Goal: Task Accomplishment & Management: Manage account settings

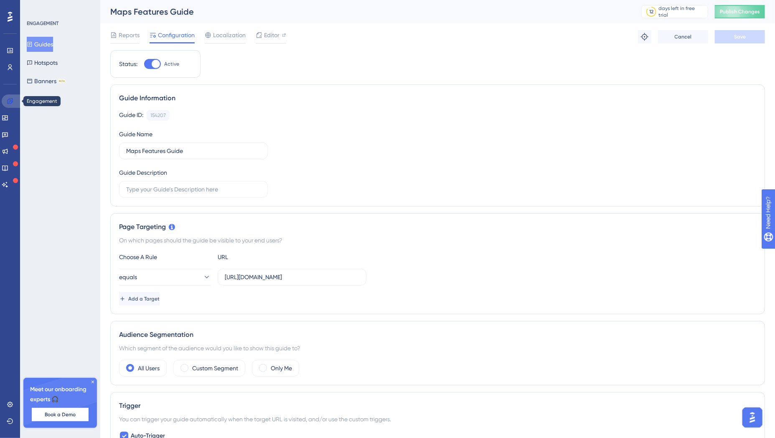
click at [7, 103] on icon at bounding box center [9, 100] width 5 height 5
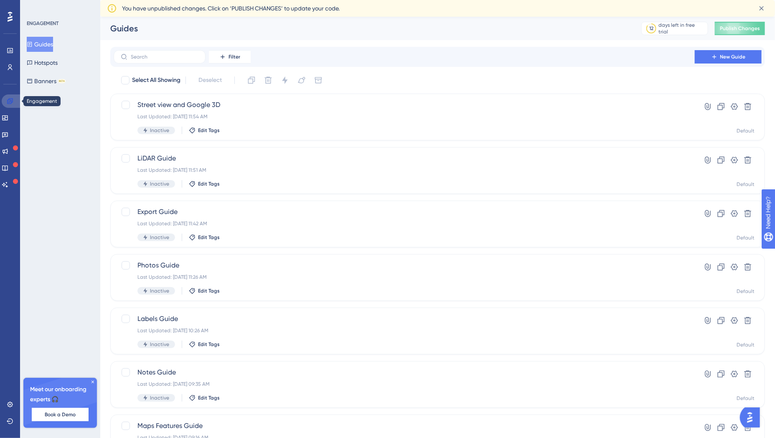
click at [9, 102] on icon at bounding box center [9, 100] width 5 height 5
click at [51, 45] on button "Guides" at bounding box center [40, 44] width 26 height 15
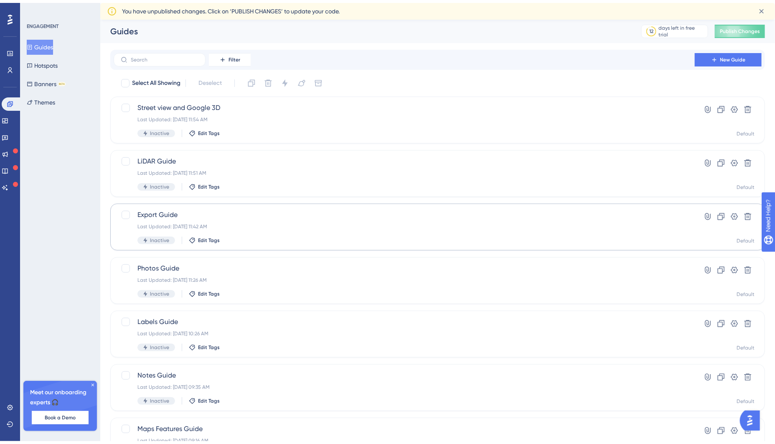
scroll to position [81, 0]
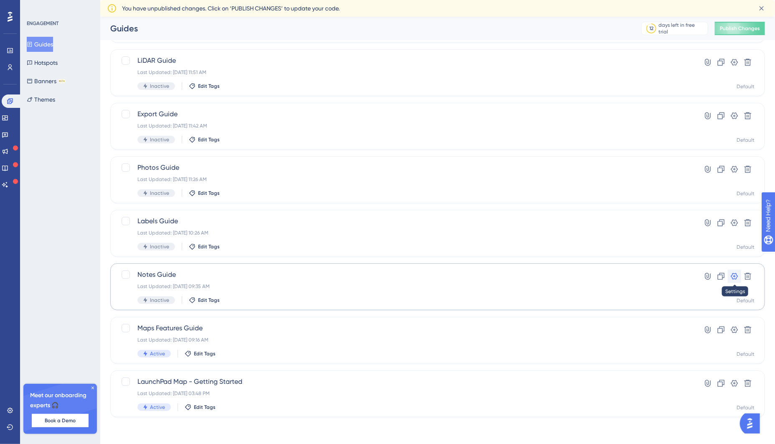
click at [737, 277] on icon at bounding box center [734, 276] width 7 height 7
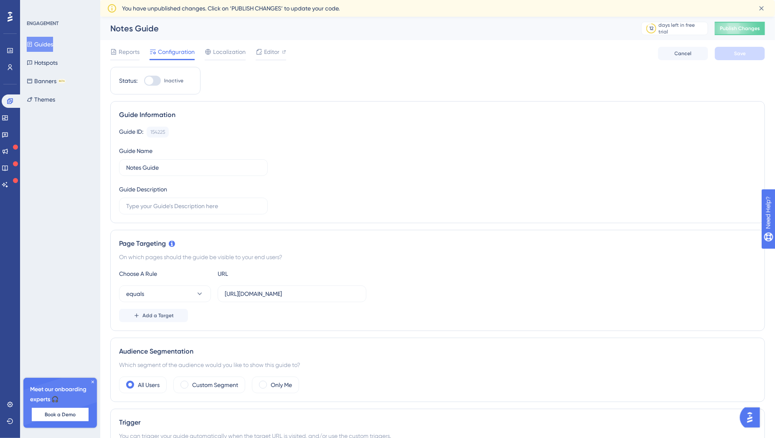
click at [150, 79] on div at bounding box center [149, 80] width 8 height 8
click at [144, 81] on input "Inactive" at bounding box center [144, 81] width 0 height 0
checkbox input "true"
click at [740, 54] on span "Save" at bounding box center [740, 53] width 12 height 7
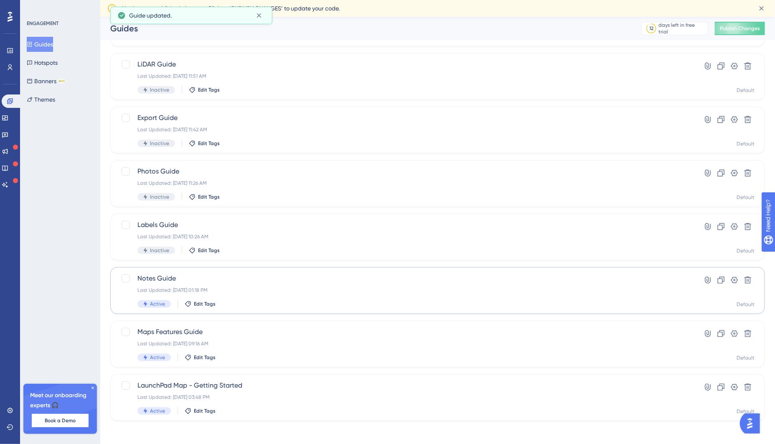
scroll to position [81, 0]
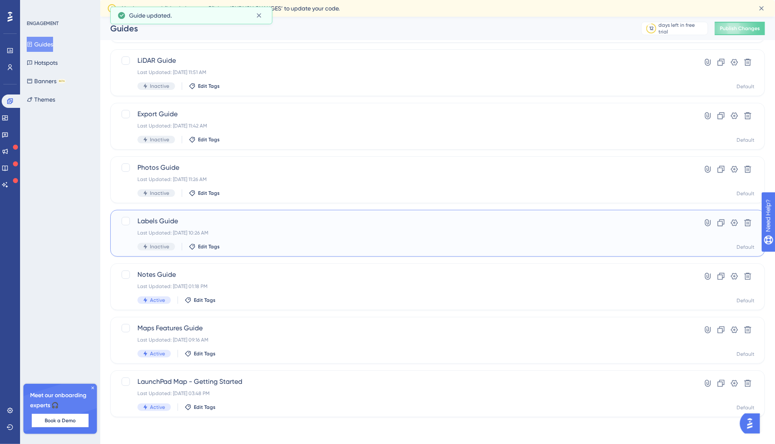
click at [274, 237] on div "Labels Guide Last Updated: [DATE] 10:26 AM Inactive Edit Tags" at bounding box center [403, 233] width 533 height 34
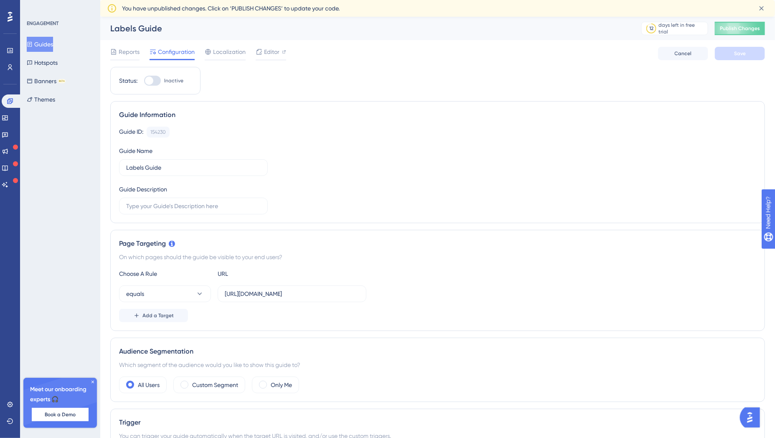
click at [150, 83] on div at bounding box center [149, 80] width 8 height 8
click at [144, 81] on input "Inactive" at bounding box center [144, 81] width 0 height 0
checkbox input "true"
click at [757, 57] on button "Save" at bounding box center [740, 53] width 50 height 13
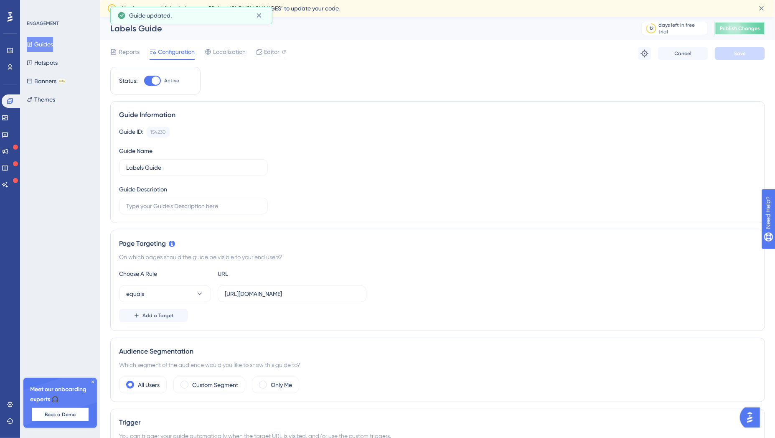
click at [748, 29] on span "Publish Changes" at bounding box center [740, 28] width 40 height 7
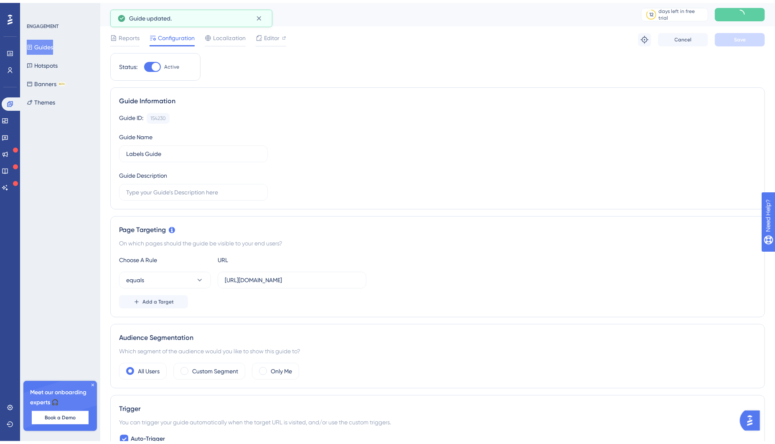
scroll to position [54, 0]
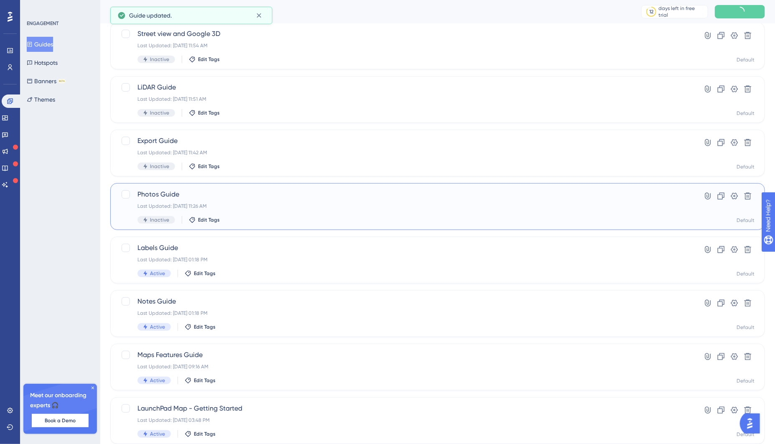
click at [284, 218] on div "Inactive Edit Tags" at bounding box center [403, 220] width 533 height 8
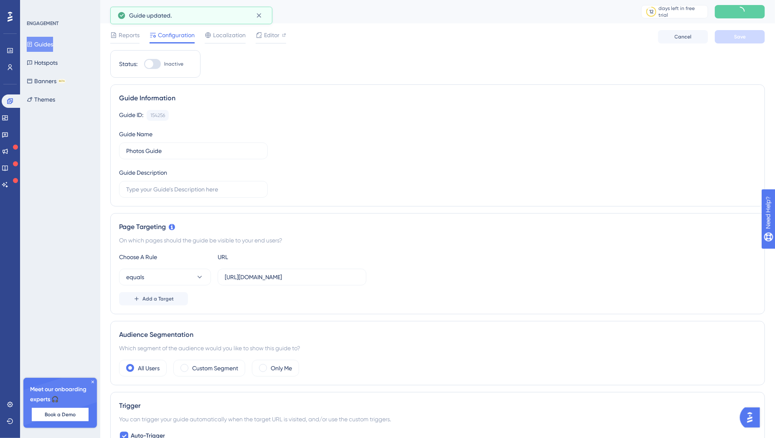
click at [152, 63] on div at bounding box center [149, 64] width 8 height 8
click at [144, 64] on input "Inactive" at bounding box center [144, 64] width 0 height 0
checkbox input "true"
click at [743, 40] on button "Save" at bounding box center [740, 36] width 50 height 13
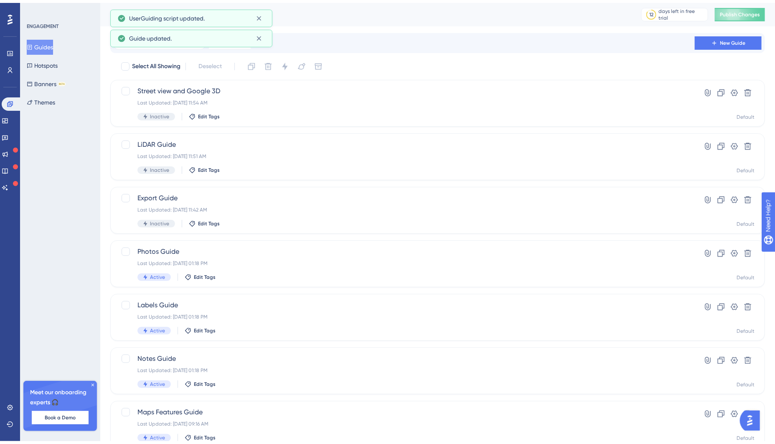
scroll to position [54, 0]
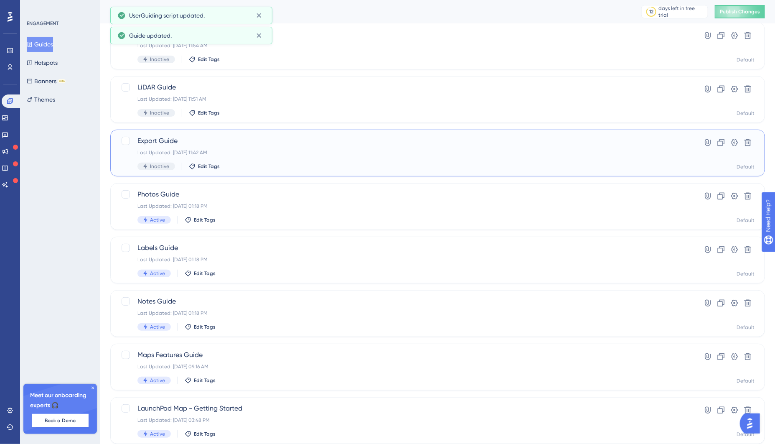
click at [306, 152] on div "Last Updated: [DATE] 11:42 AM" at bounding box center [403, 152] width 533 height 7
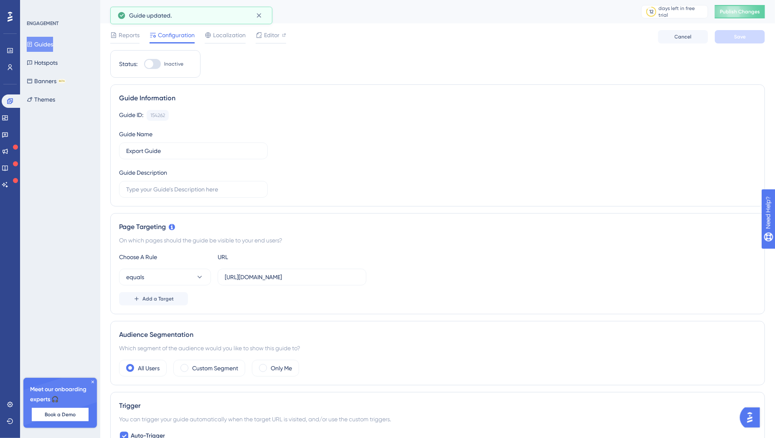
click at [152, 63] on div at bounding box center [149, 64] width 8 height 8
click at [144, 64] on input "Inactive" at bounding box center [144, 64] width 0 height 0
checkbox input "true"
click at [739, 37] on span "Save" at bounding box center [740, 36] width 12 height 7
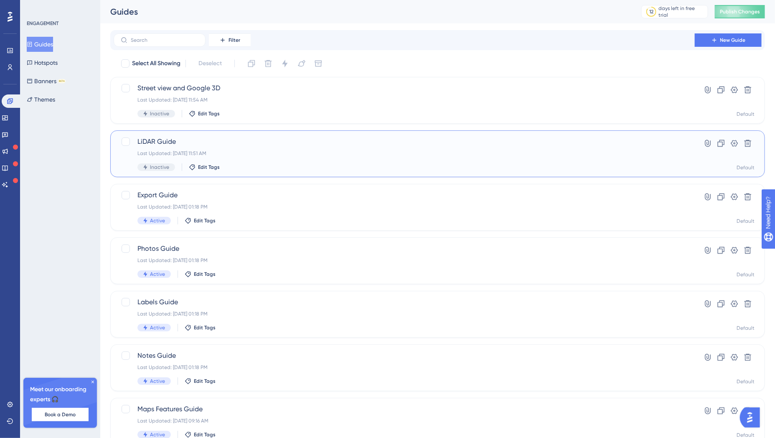
click at [466, 152] on div "Last Updated: [DATE] 11:51 AM" at bounding box center [403, 153] width 533 height 7
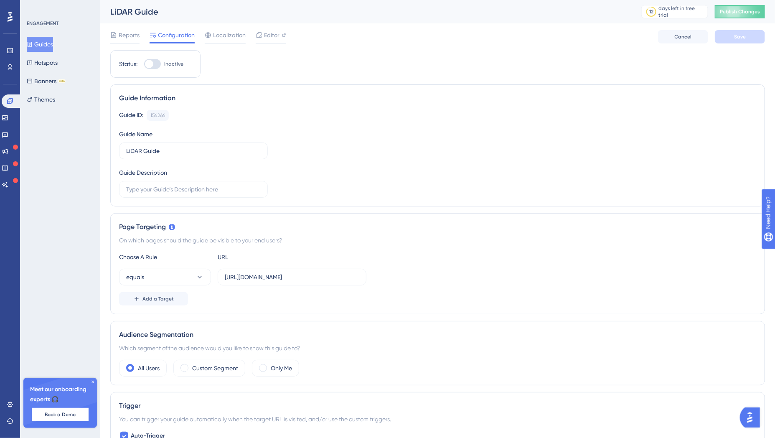
click at [148, 66] on div at bounding box center [149, 64] width 8 height 8
click at [144, 64] on input "Inactive" at bounding box center [144, 64] width 0 height 0
checkbox input "true"
click at [734, 35] on span "Save" at bounding box center [740, 36] width 12 height 7
click at [211, 89] on div "Guide Information Guide ID: 154266 Copy Guide Name LiDAR Guide Guide Description" at bounding box center [437, 145] width 655 height 122
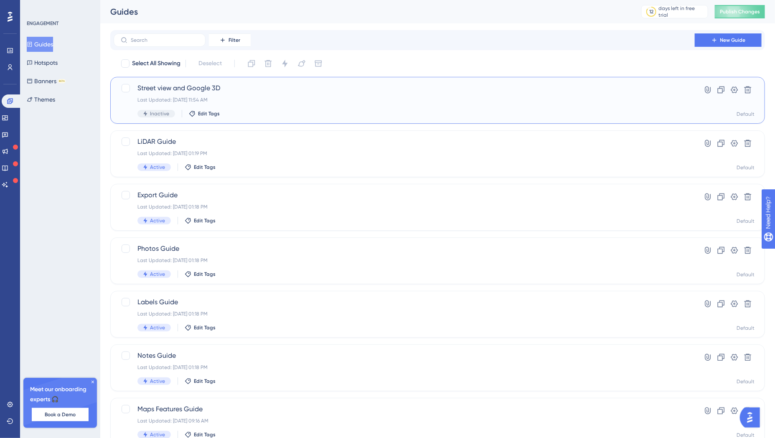
click at [285, 97] on div "Last Updated: [DATE] 11:54 AM" at bounding box center [403, 100] width 533 height 7
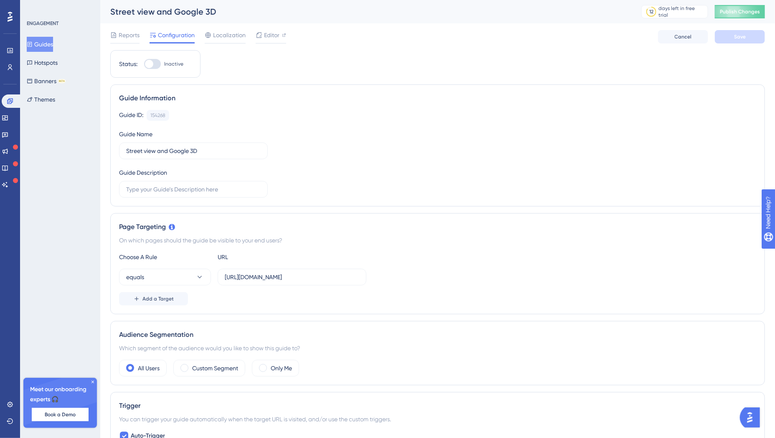
click at [154, 65] on div at bounding box center [152, 64] width 17 height 10
click at [144, 64] on input "Inactive" at bounding box center [144, 64] width 0 height 0
checkbox input "true"
click at [744, 41] on button "Save" at bounding box center [740, 36] width 50 height 13
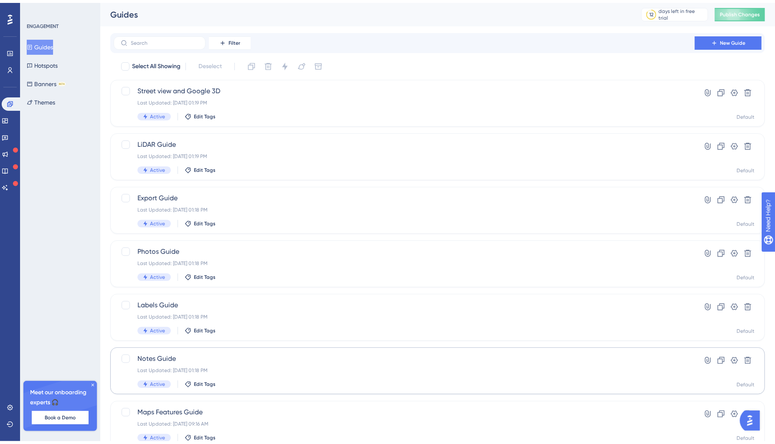
scroll to position [81, 0]
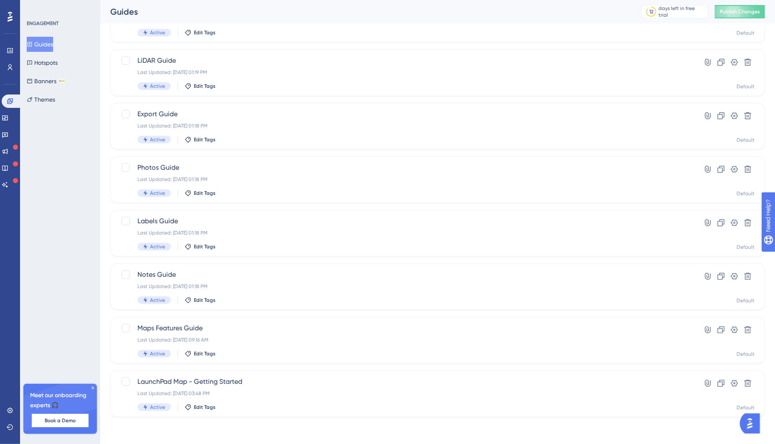
click at [93, 388] on icon at bounding box center [92, 387] width 3 height 3
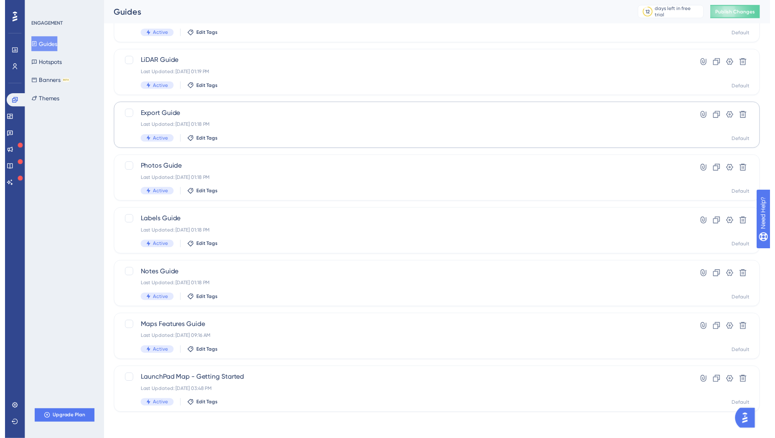
scroll to position [0, 0]
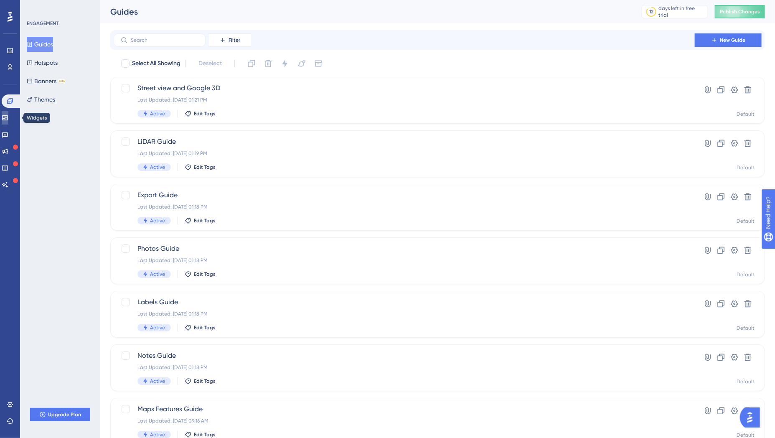
click at [8, 119] on link at bounding box center [5, 117] width 7 height 13
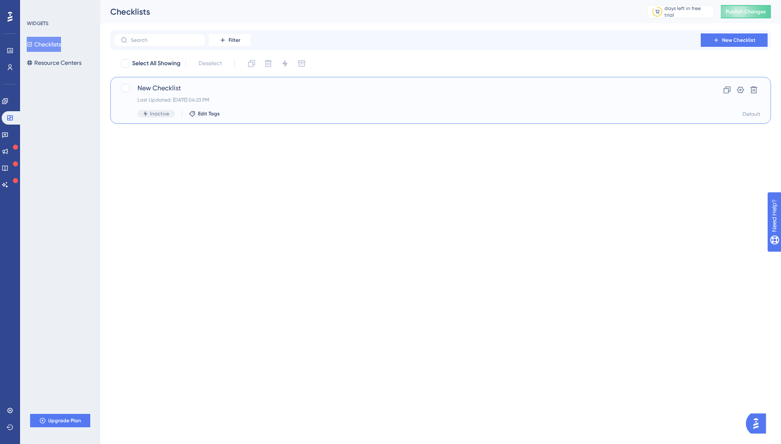
click at [241, 85] on span "New Checklist" at bounding box center [406, 88] width 539 height 10
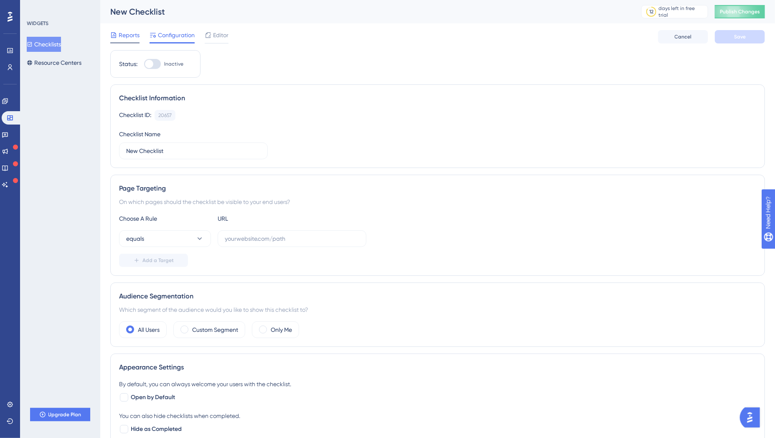
click at [134, 38] on span "Reports" at bounding box center [129, 35] width 21 height 10
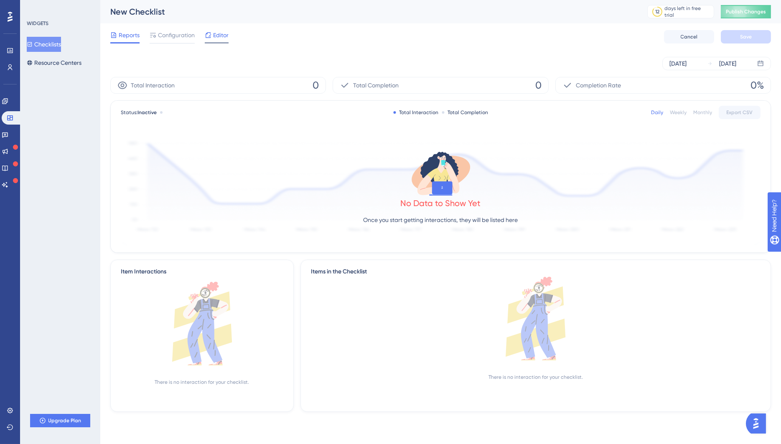
click at [228, 35] on span "Editor" at bounding box center [220, 35] width 15 height 10
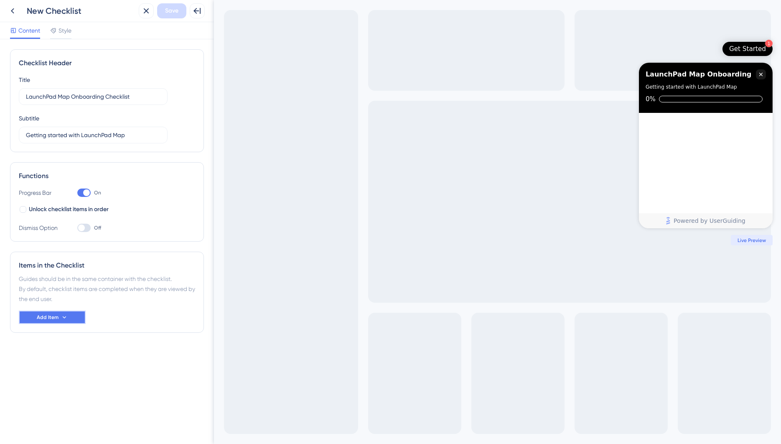
click at [71, 317] on button "Add Item" at bounding box center [52, 316] width 67 height 13
click at [58, 340] on div "Guide Guide" at bounding box center [52, 341] width 43 height 17
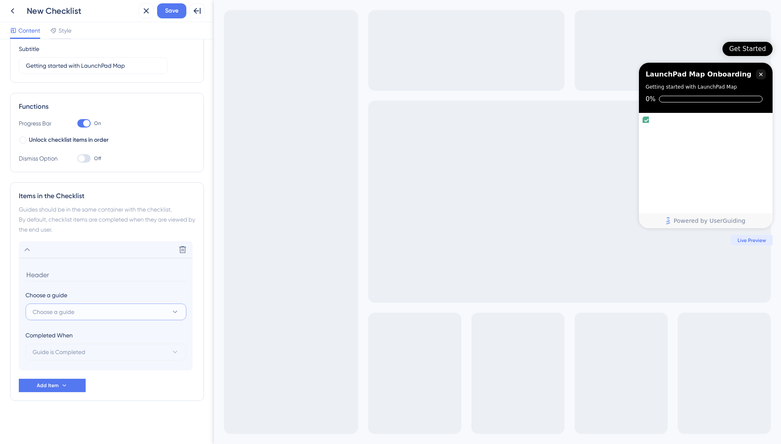
click at [91, 312] on button "Choose a guide" at bounding box center [105, 311] width 161 height 17
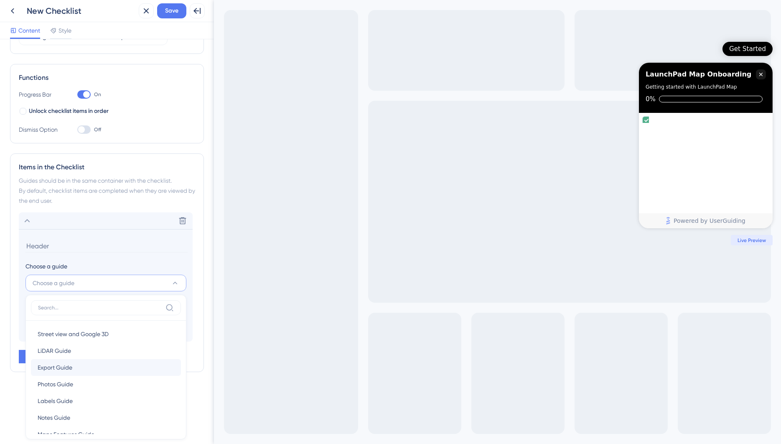
scroll to position [30, 0]
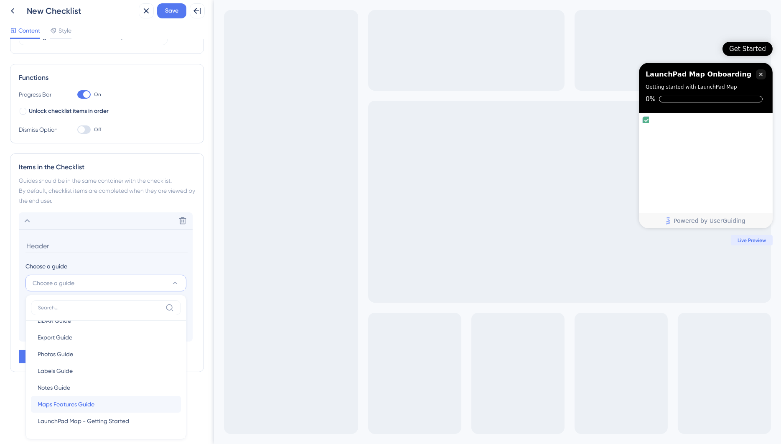
click at [107, 403] on div "Maps Features Guide Maps Features Guide" at bounding box center [106, 404] width 137 height 17
type input "Maps Features Guide"
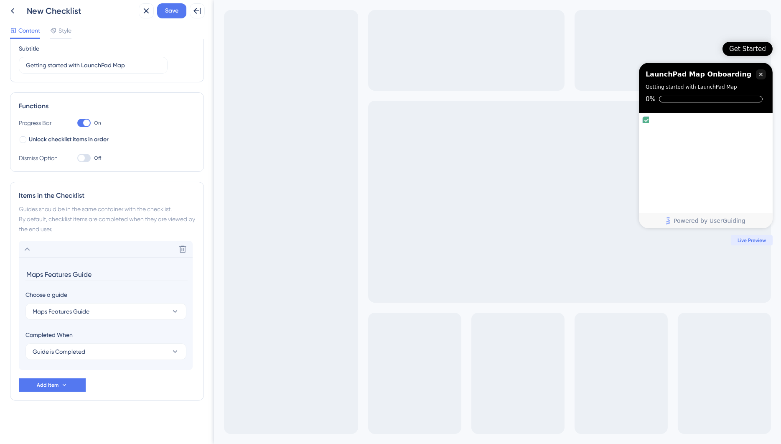
scroll to position [69, 0]
click at [102, 355] on button "Guide is Completed" at bounding box center [105, 351] width 161 height 17
click at [124, 330] on div "Completed When" at bounding box center [105, 335] width 161 height 10
click at [72, 386] on button "Add Item" at bounding box center [52, 384] width 67 height 13
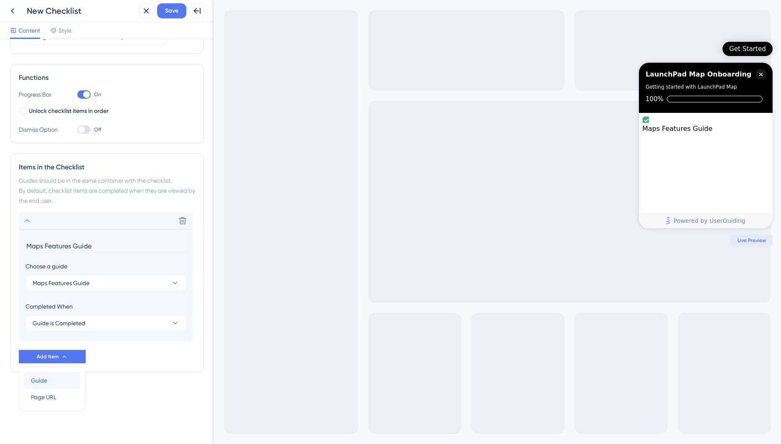
click at [56, 381] on div "Guide Guide" at bounding box center [52, 380] width 43 height 17
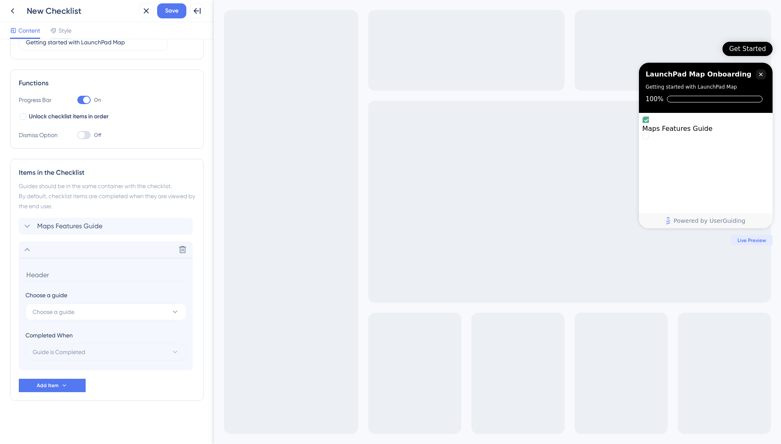
scroll to position [93, 0]
click at [113, 310] on button "Choose a guide" at bounding box center [105, 311] width 161 height 17
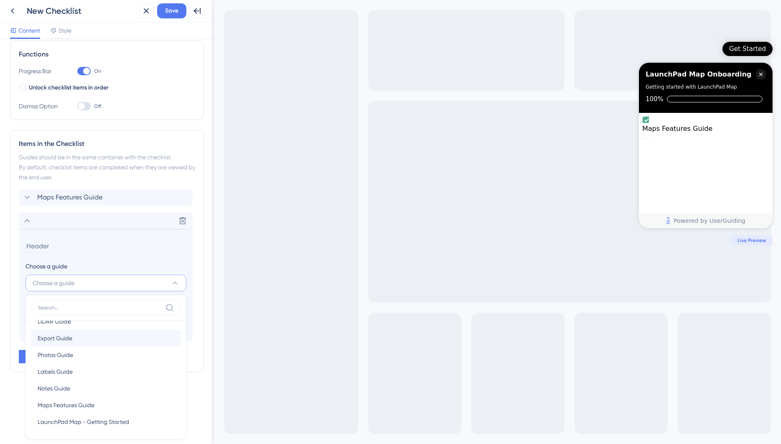
scroll to position [30, 0]
click at [94, 388] on div "Notes Guide Notes Guide" at bounding box center [106, 387] width 137 height 17
type input "Notes Guide"
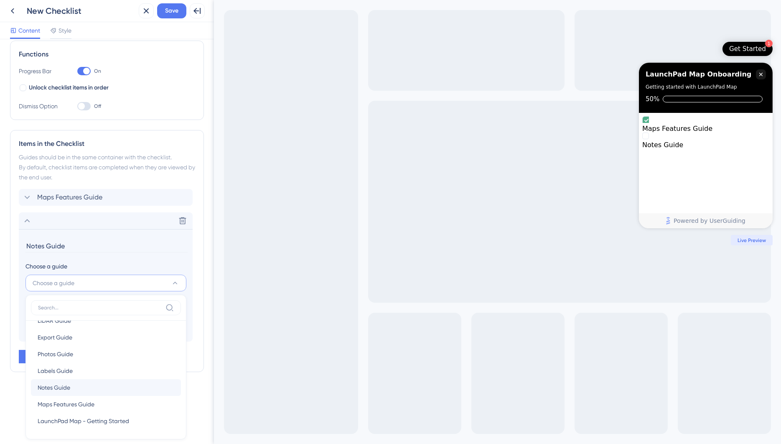
scroll to position [93, 0]
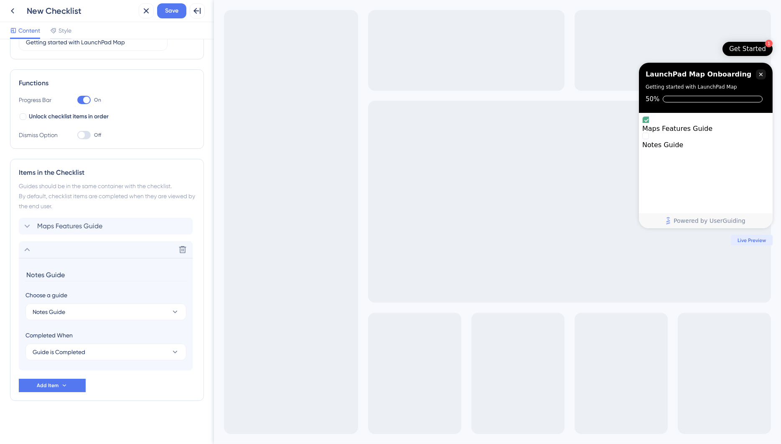
drag, startPoint x: 94, startPoint y: 248, endPoint x: 88, endPoint y: 206, distance: 42.2
click at [89, 205] on div "Items in the Checklist Guides should be in the same container with the checklis…" at bounding box center [107, 280] width 194 height 242
click at [29, 247] on icon at bounding box center [27, 249] width 10 height 10
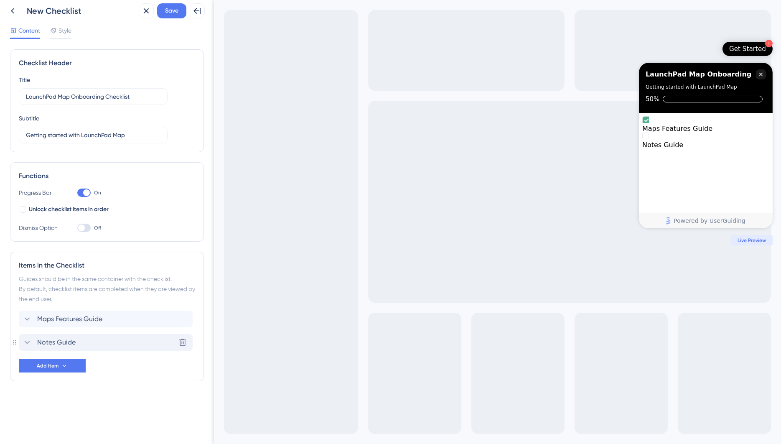
scroll to position [0, 0]
drag, startPoint x: 18, startPoint y: 343, endPoint x: 22, endPoint y: 310, distance: 32.8
click at [61, 364] on icon at bounding box center [64, 365] width 7 height 7
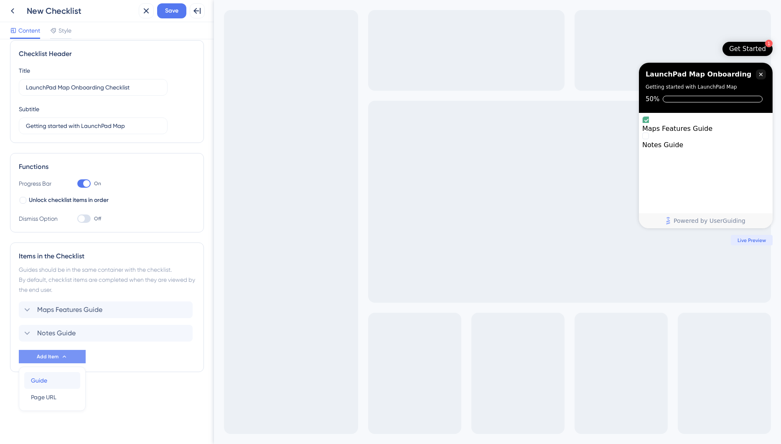
click at [42, 381] on span "Guide" at bounding box center [39, 380] width 16 height 10
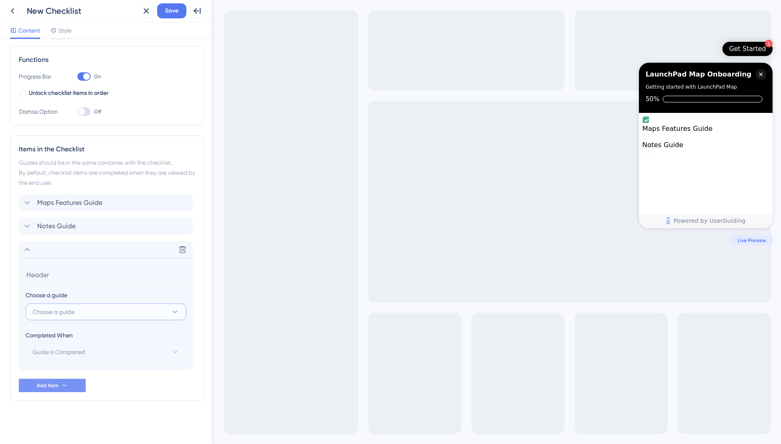
click at [59, 313] on span "Choose a guide" at bounding box center [54, 312] width 42 height 10
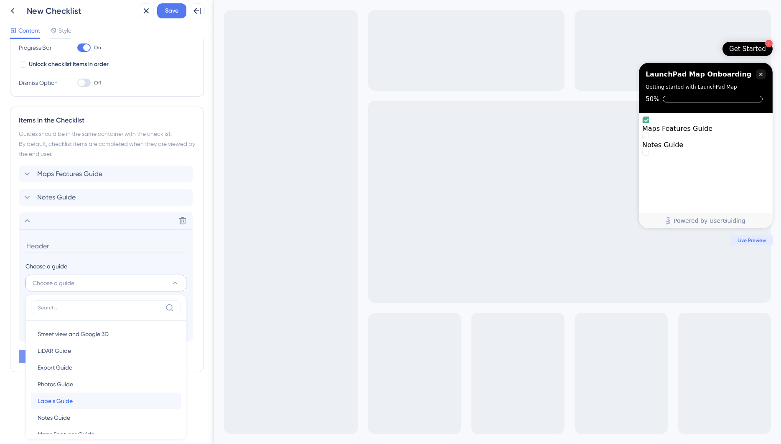
click at [83, 403] on div "Labels Guide Labels Guide" at bounding box center [106, 400] width 137 height 17
type input "Labels Guide"
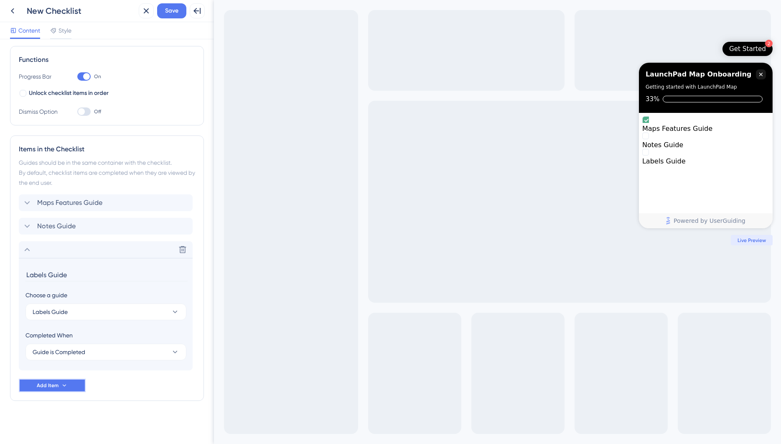
click at [76, 387] on button "Add Item" at bounding box center [52, 384] width 67 height 13
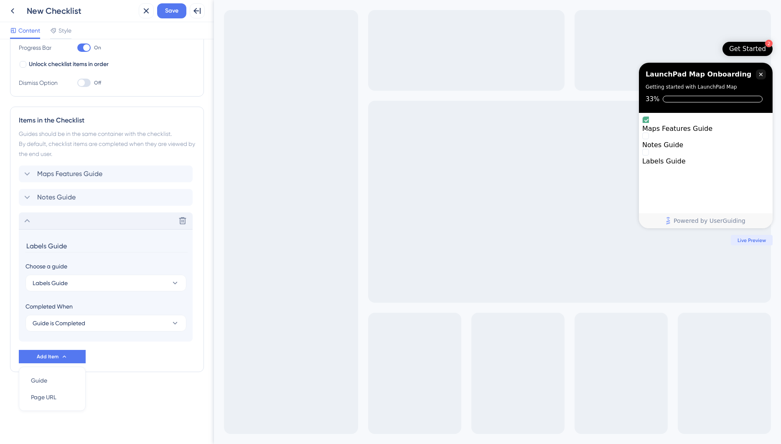
click at [27, 227] on div "Delete" at bounding box center [106, 220] width 174 height 17
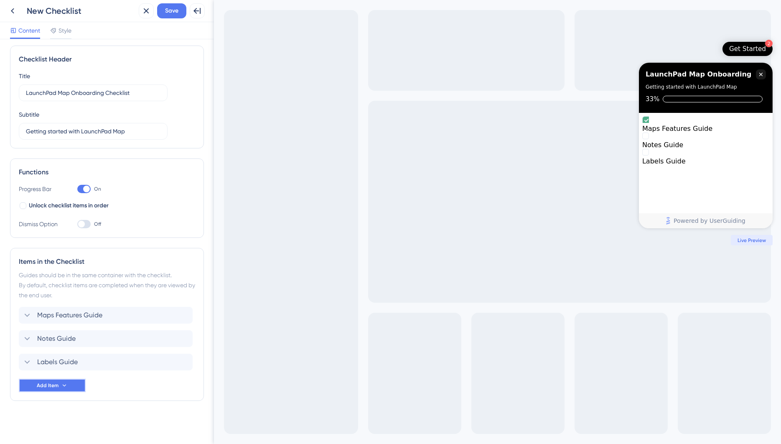
click at [64, 385] on icon at bounding box center [64, 385] width 7 height 7
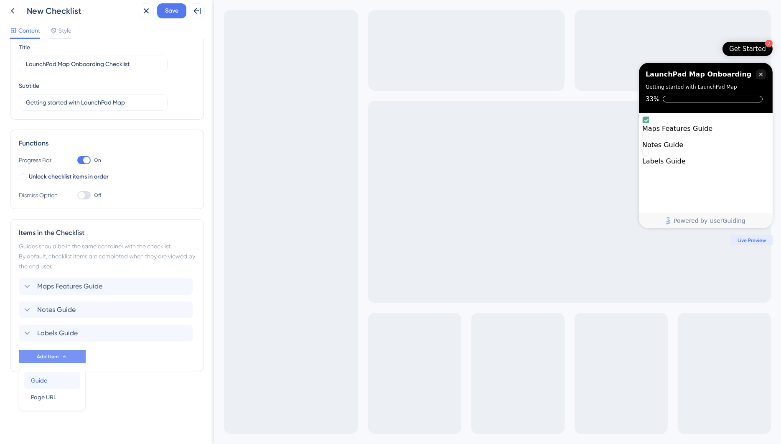
click at [45, 382] on span "Guide" at bounding box center [39, 380] width 16 height 10
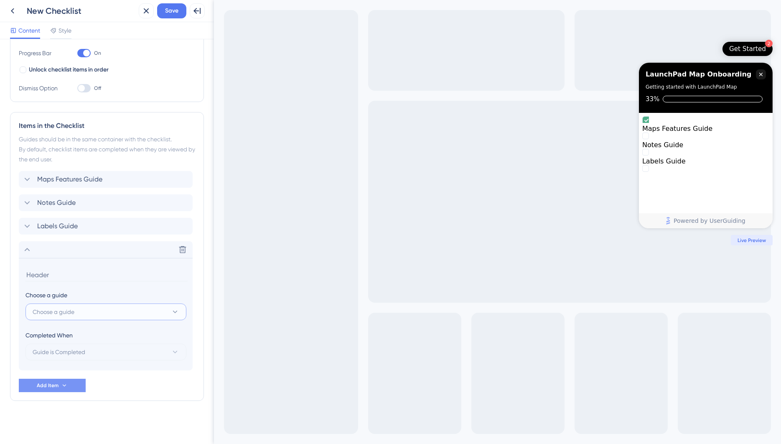
click at [74, 312] on span "Choose a guide" at bounding box center [54, 312] width 42 height 10
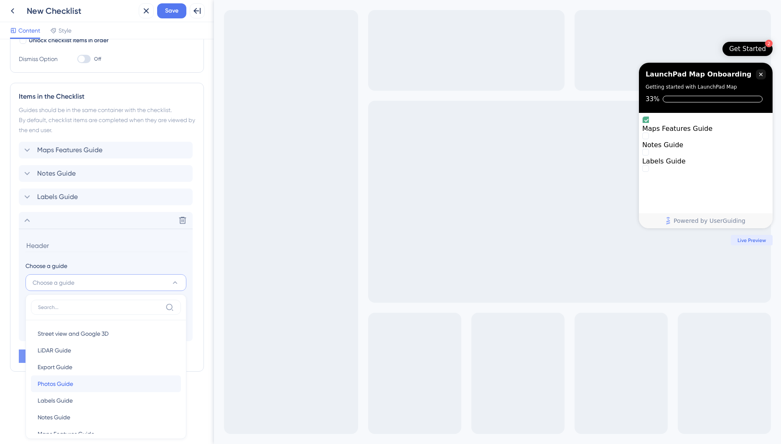
click at [70, 385] on span "Photos Guide" at bounding box center [56, 383] width 36 height 10
type input "Photos Guide"
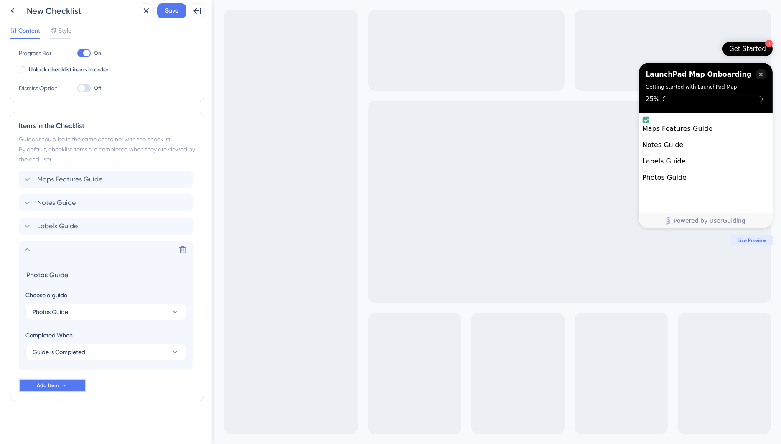
click at [56, 379] on button "Add Item" at bounding box center [52, 384] width 67 height 13
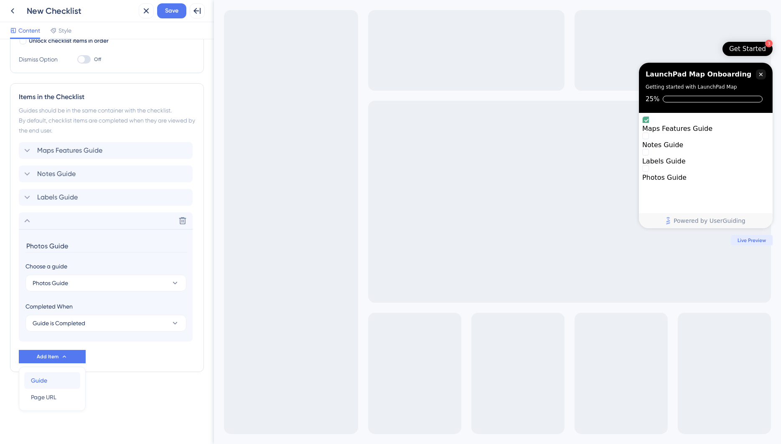
click at [46, 376] on span "Guide" at bounding box center [39, 380] width 16 height 10
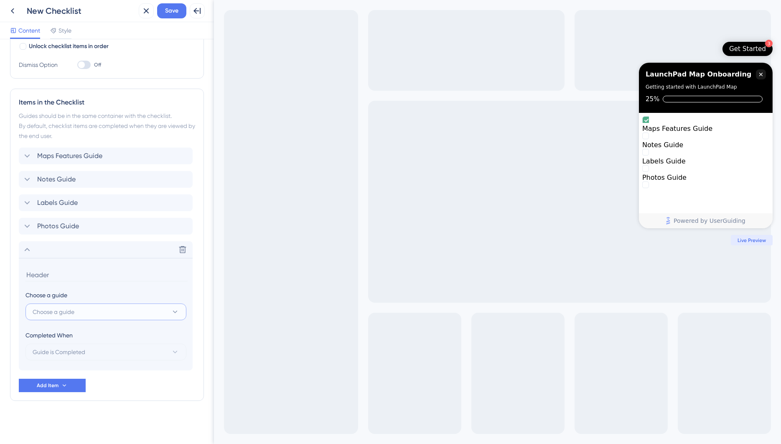
click at [73, 311] on span "Choose a guide" at bounding box center [54, 312] width 42 height 10
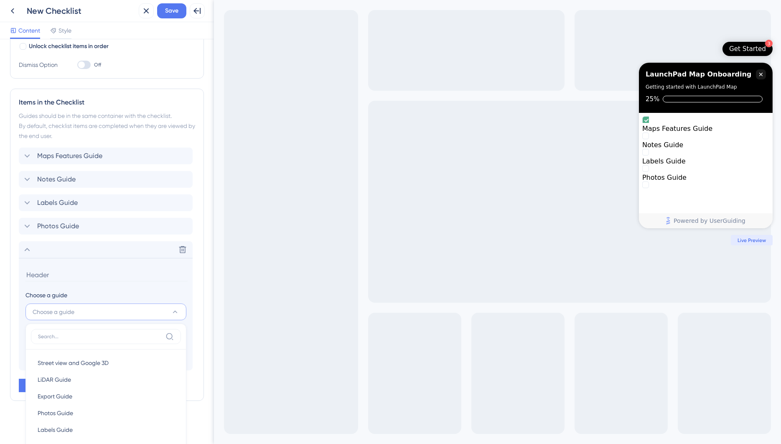
scroll to position [192, 0]
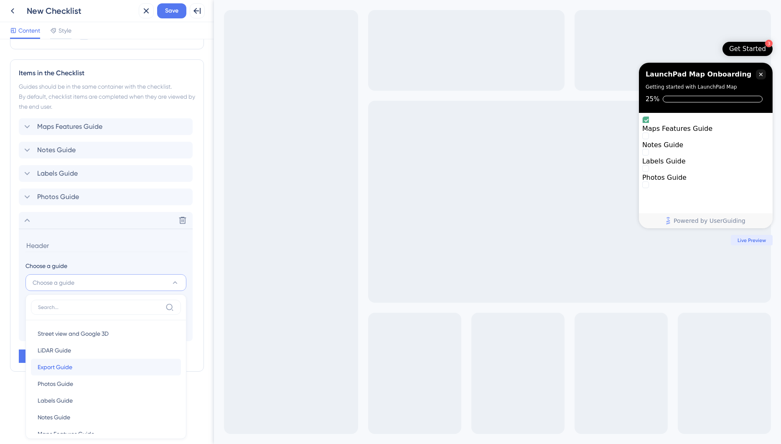
click at [74, 371] on div "Export Guide Export Guide" at bounding box center [106, 366] width 137 height 17
type input "Export Guide"
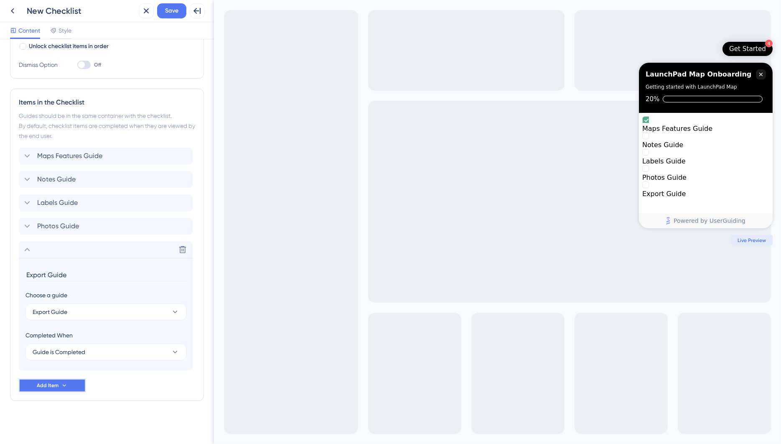
click at [60, 387] on button "Add Item" at bounding box center [52, 384] width 67 height 13
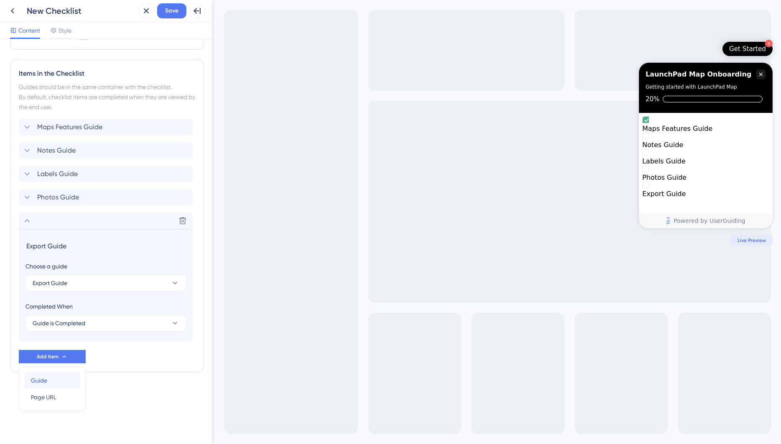
click at [47, 381] on div "Guide Guide" at bounding box center [52, 380] width 43 height 17
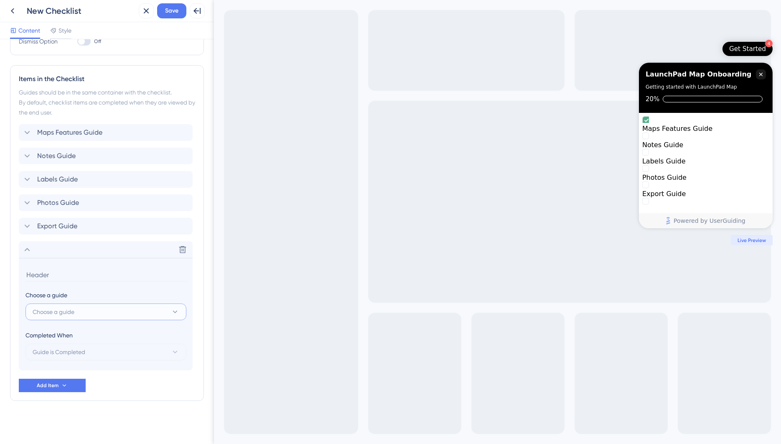
click at [59, 310] on span "Choose a guide" at bounding box center [54, 312] width 42 height 10
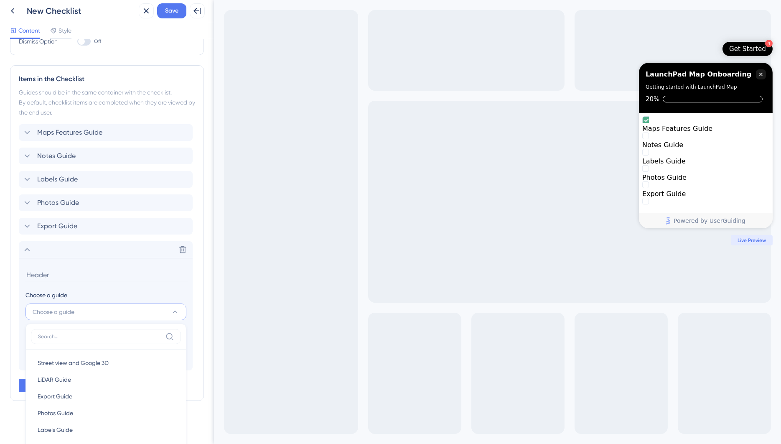
scroll to position [215, 0]
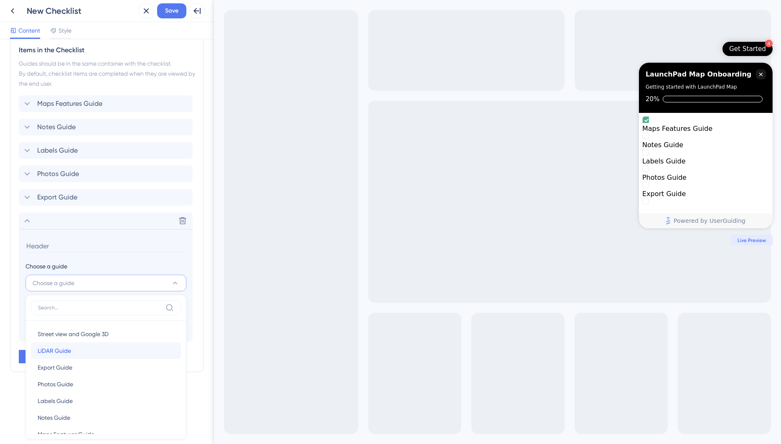
click at [71, 353] on div "LiDAR Guide LiDAR Guide" at bounding box center [106, 350] width 137 height 17
type input "LiDAR Guide"
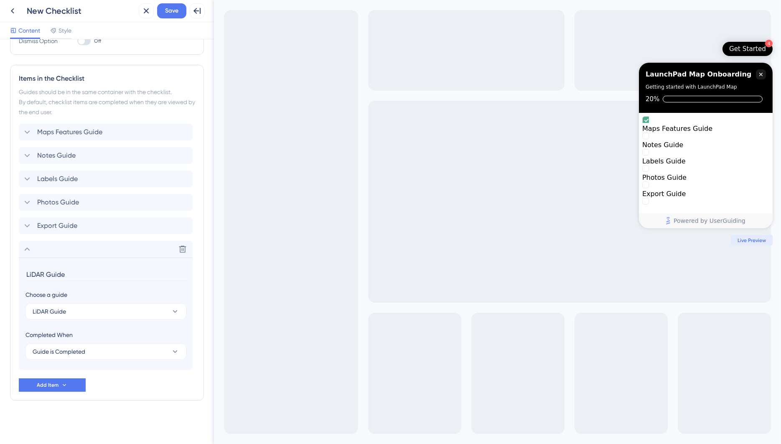
scroll to position [186, 0]
click at [54, 385] on span "Add Item" at bounding box center [48, 385] width 22 height 7
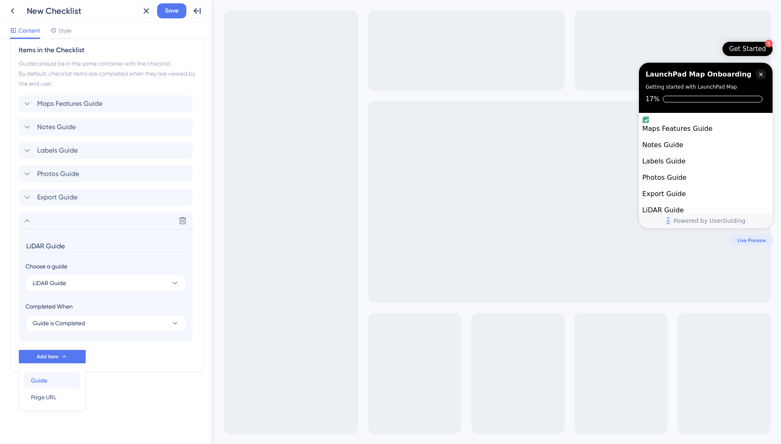
click at [50, 382] on div "Guide Guide" at bounding box center [52, 380] width 43 height 17
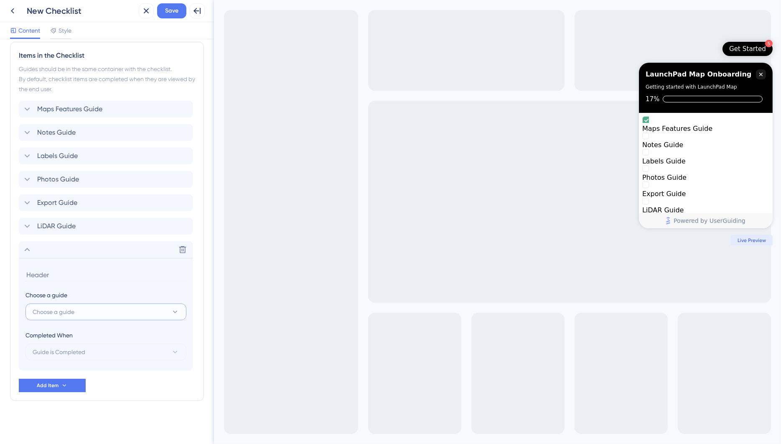
click at [72, 315] on span "Choose a guide" at bounding box center [54, 312] width 42 height 10
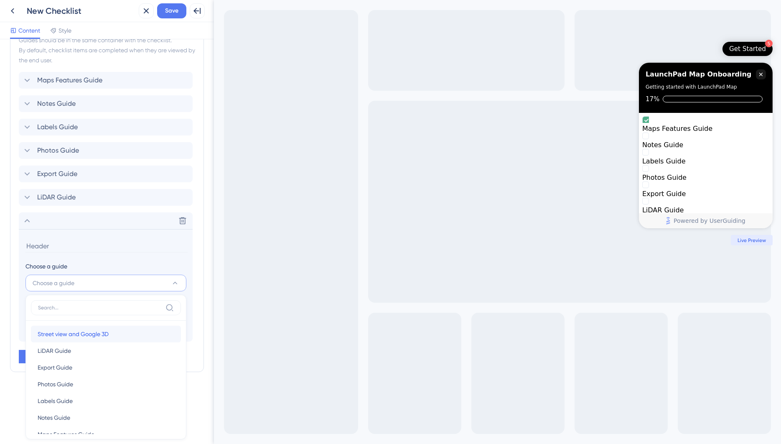
click at [77, 329] on span "Street view and Google 3D" at bounding box center [73, 334] width 71 height 10
type input "Street view and Google 3D"
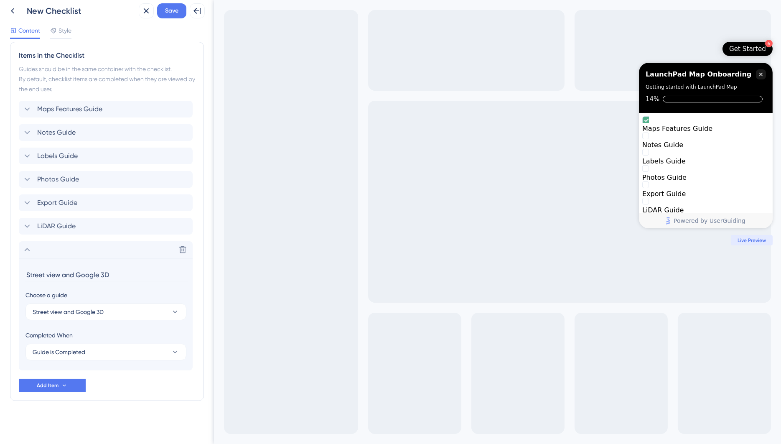
click at [116, 381] on div "Maps Features Guide Notes Guide Labels Guide Photos Guide Export Guide LiDAR Gu…" at bounding box center [107, 246] width 176 height 291
click at [28, 254] on div "Delete" at bounding box center [106, 249] width 174 height 17
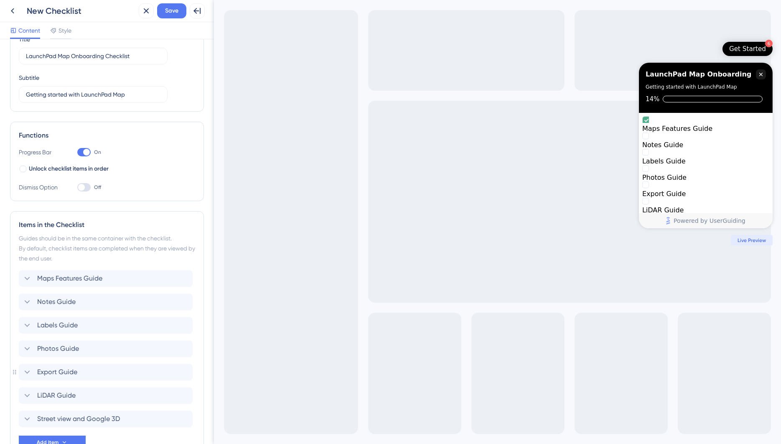
scroll to position [13, 0]
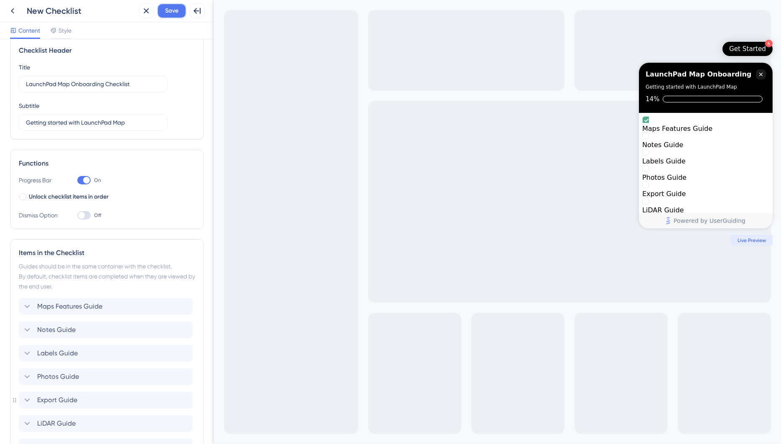
click at [173, 10] on span "Save" at bounding box center [171, 11] width 13 height 10
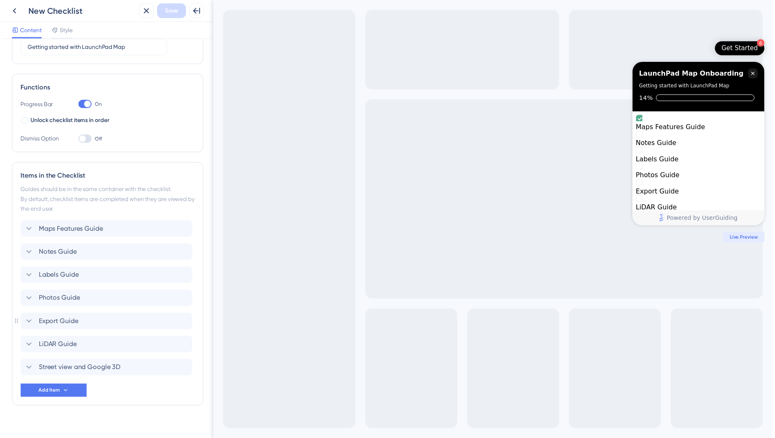
scroll to position [89, 0]
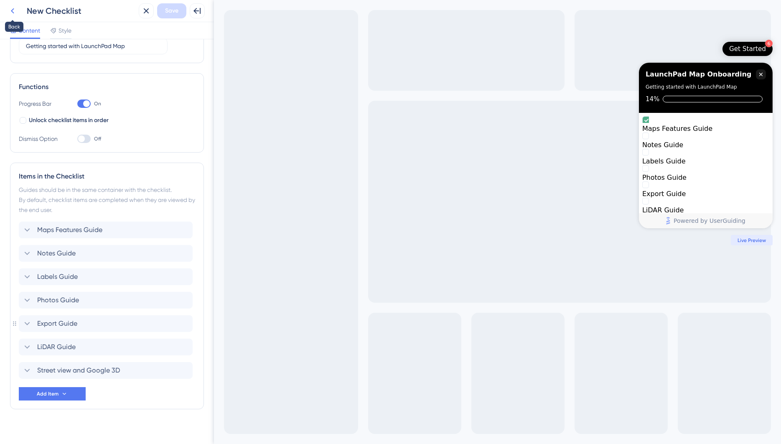
click at [9, 12] on icon at bounding box center [13, 11] width 10 height 10
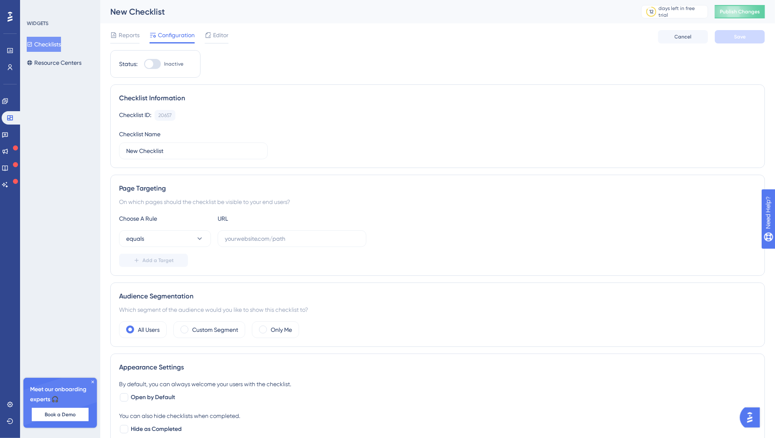
click at [150, 65] on div at bounding box center [149, 64] width 8 height 8
click at [144, 64] on input "Inactive" at bounding box center [144, 64] width 0 height 0
checkbox input "false"
click at [203, 239] on icon at bounding box center [200, 238] width 8 height 8
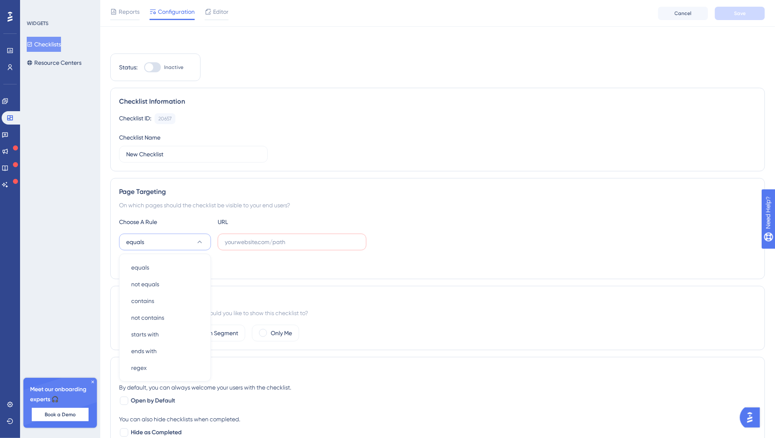
scroll to position [94, 0]
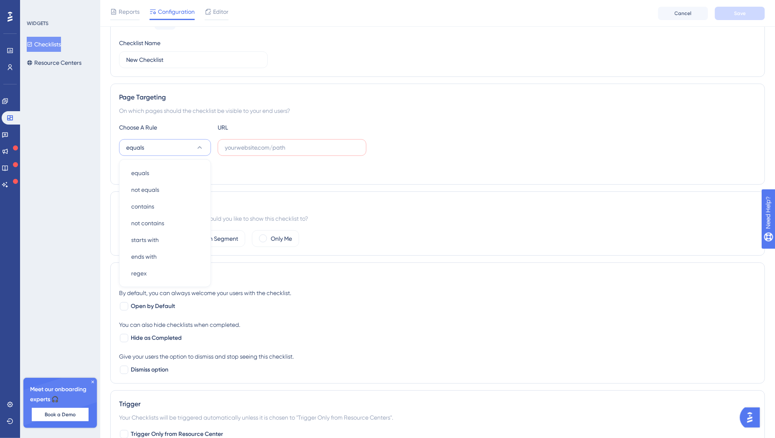
click at [91, 379] on icon at bounding box center [92, 381] width 5 height 5
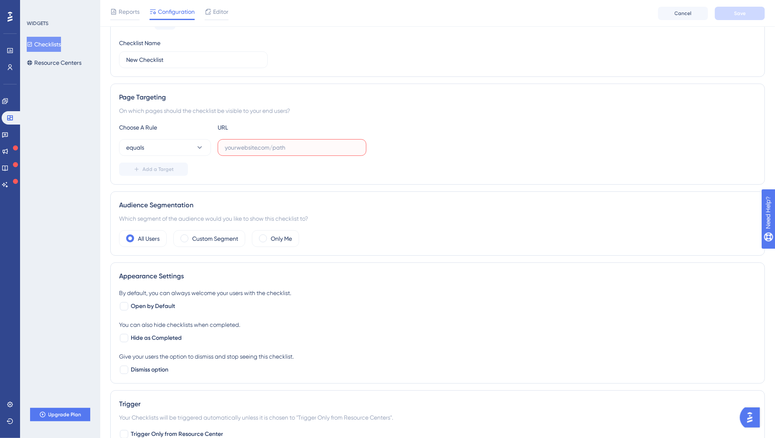
click at [262, 149] on input "text" at bounding box center [292, 147] width 135 height 9
click at [168, 149] on button "equals" at bounding box center [165, 147] width 92 height 17
click at [180, 170] on div "equals equals" at bounding box center [165, 173] width 68 height 17
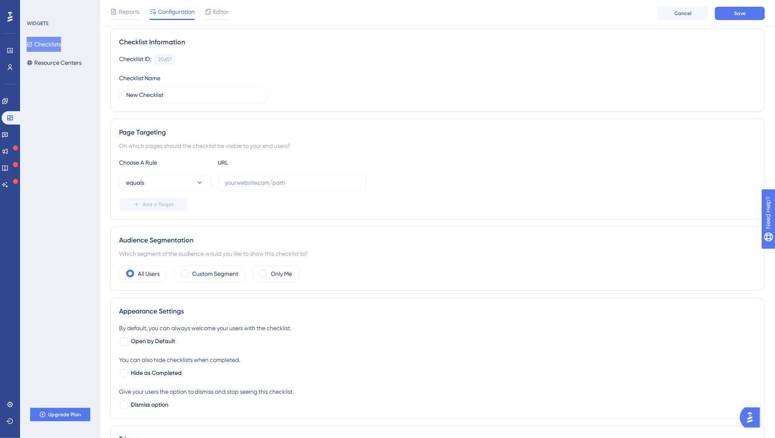
scroll to position [23, 0]
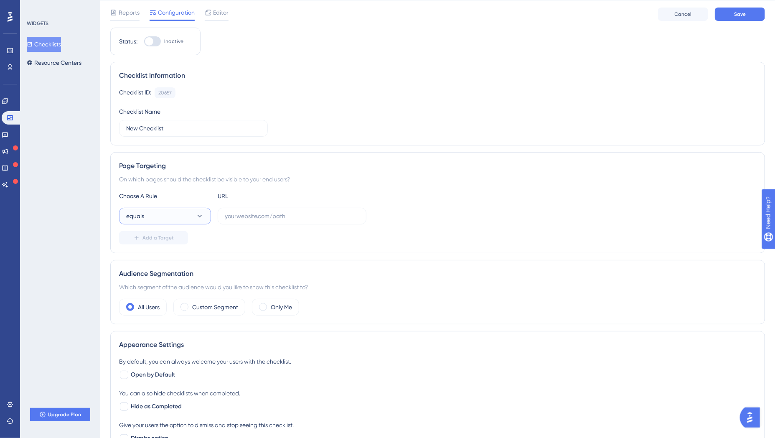
click at [187, 212] on button "equals" at bounding box center [165, 216] width 92 height 17
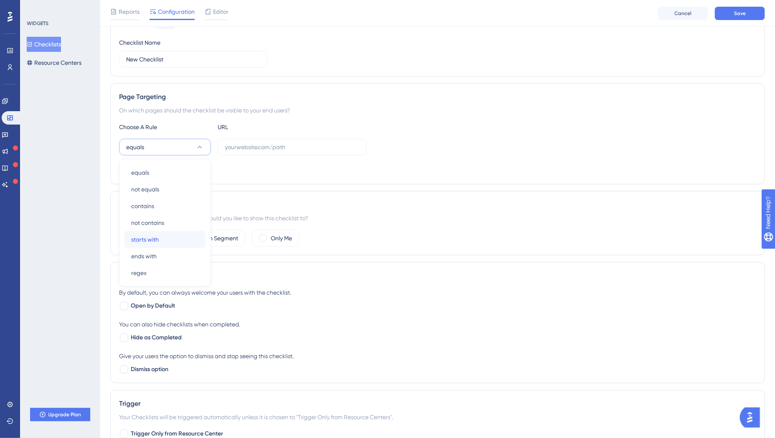
click at [173, 237] on div "starts with starts with" at bounding box center [165, 239] width 68 height 17
click at [239, 149] on input "text" at bounding box center [292, 146] width 135 height 9
paste input "[URL][DOMAIN_NAME]"
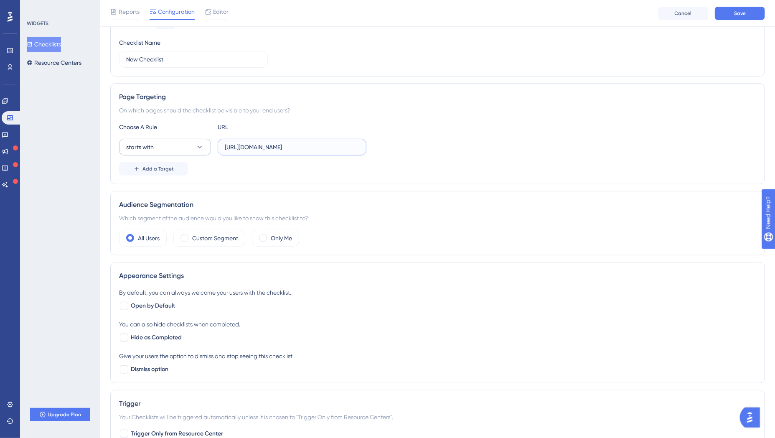
drag, startPoint x: 245, startPoint y: 147, endPoint x: 194, endPoint y: 146, distance: 50.6
click at [194, 146] on div "starts with [URL][DOMAIN_NAME]" at bounding box center [242, 147] width 247 height 17
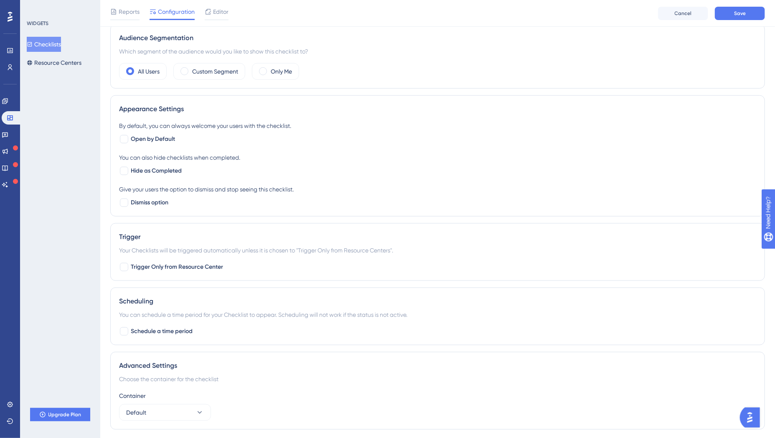
scroll to position [285, 0]
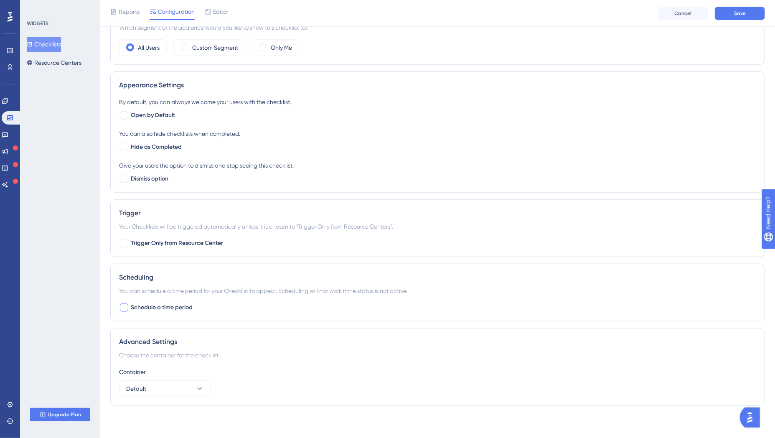
type input "[DOMAIN_NAME]/properties"
click at [124, 306] on div at bounding box center [124, 307] width 8 height 8
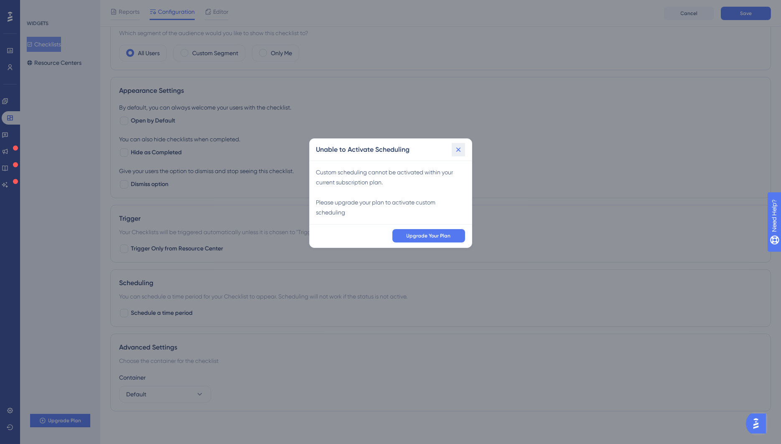
click at [457, 151] on icon at bounding box center [458, 149] width 8 height 8
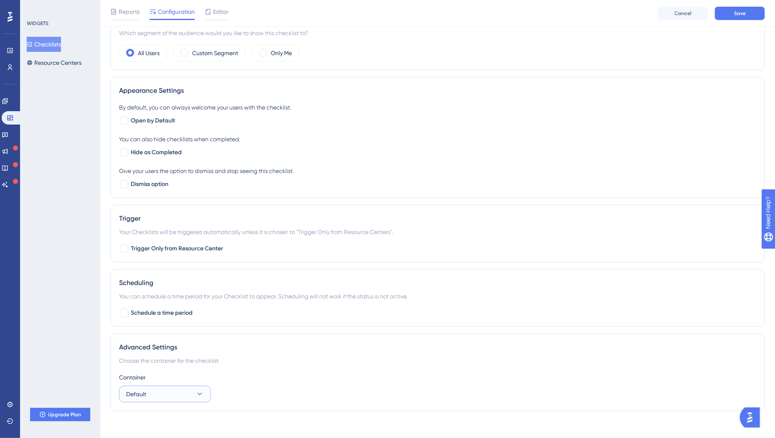
click at [192, 396] on button "Default" at bounding box center [165, 394] width 92 height 17
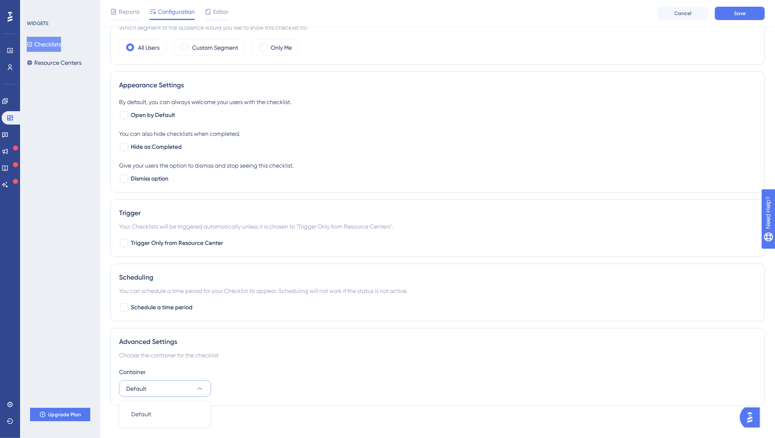
click at [282, 348] on div "Advanced Settings Choose the container for the checklist Container Default Defa…" at bounding box center [437, 367] width 655 height 78
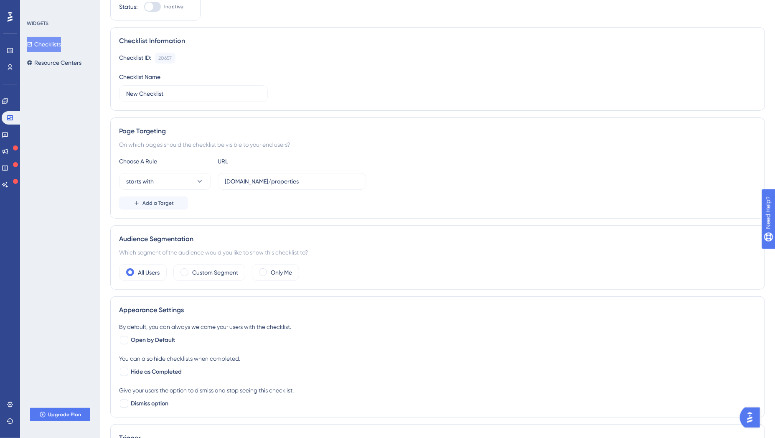
scroll to position [0, 0]
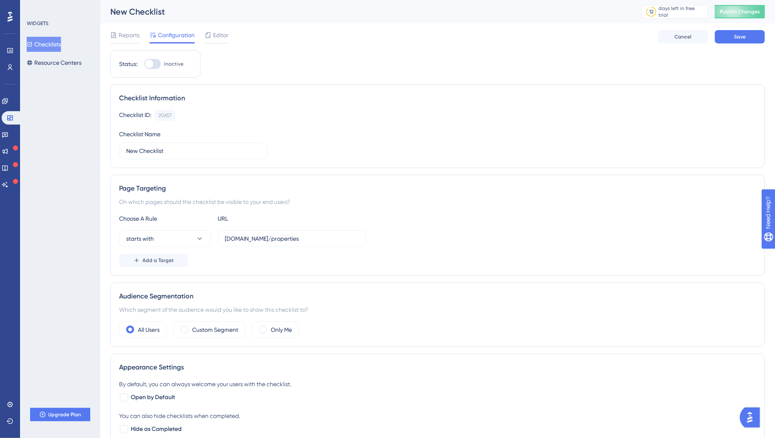
click at [152, 64] on div at bounding box center [149, 64] width 8 height 8
click at [144, 64] on input "Inactive" at bounding box center [144, 64] width 0 height 0
checkbox input "true"
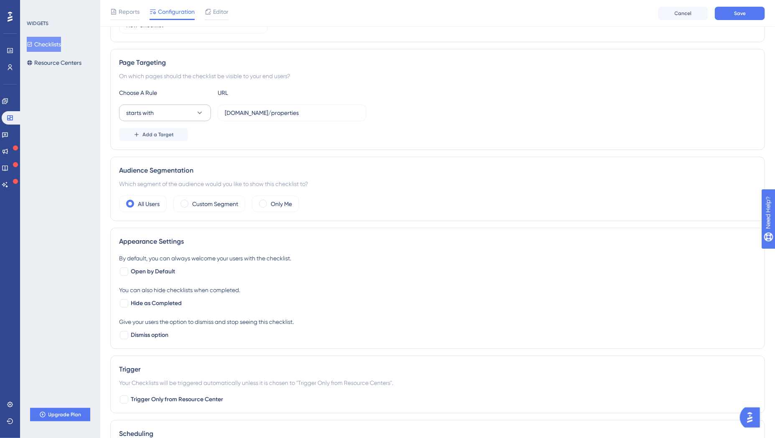
scroll to position [144, 0]
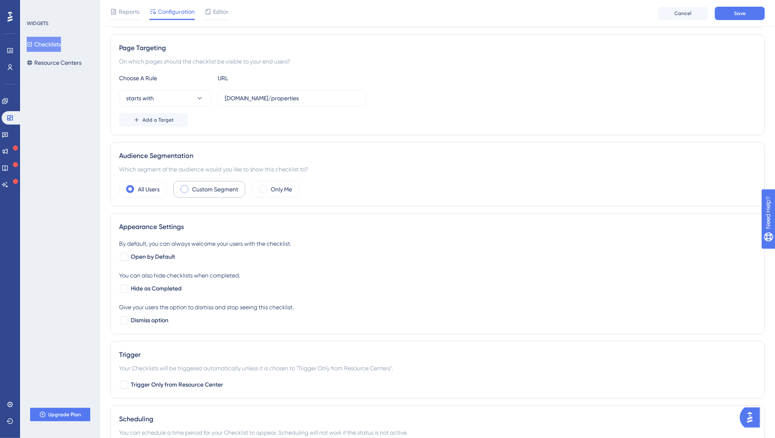
click at [184, 187] on span at bounding box center [184, 189] width 8 height 8
click at [191, 186] on input "radio" at bounding box center [191, 186] width 0 height 0
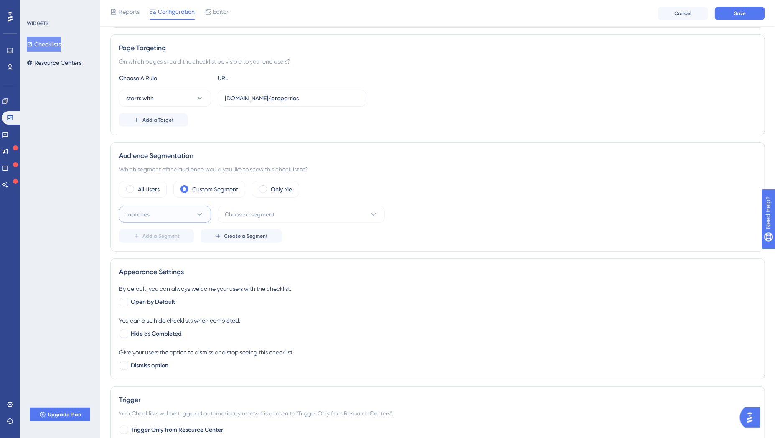
click at [191, 214] on button "matches" at bounding box center [165, 214] width 92 height 17
click at [191, 232] on div "matches matches" at bounding box center [165, 239] width 68 height 17
click at [279, 222] on button "Choose a segment" at bounding box center [301, 214] width 167 height 17
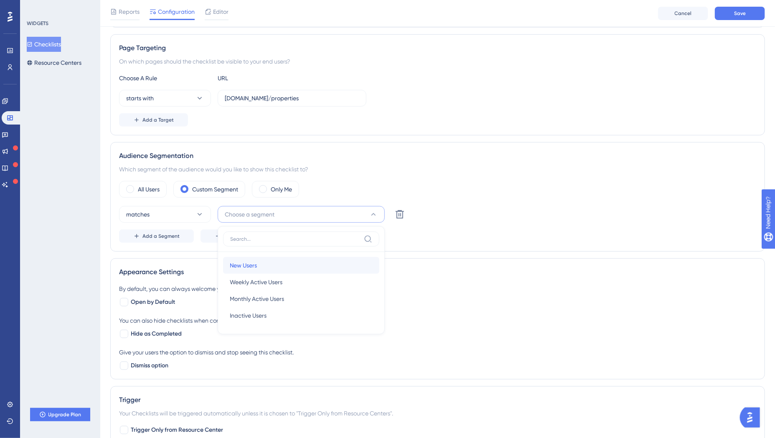
click at [285, 261] on div "New Users New Users" at bounding box center [301, 265] width 143 height 17
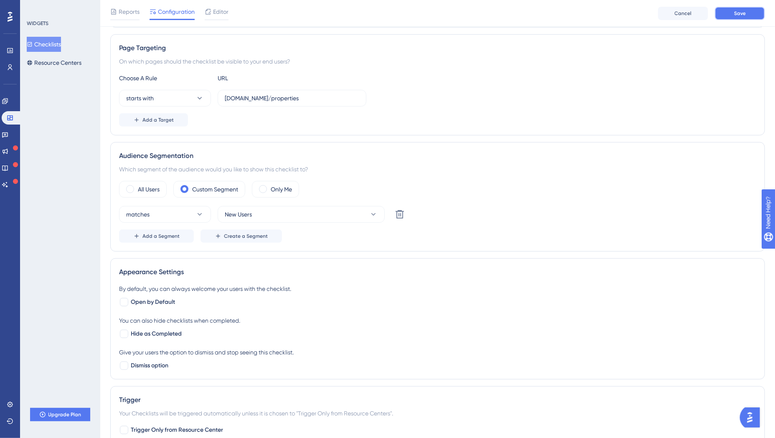
click at [744, 13] on span "Save" at bounding box center [740, 13] width 12 height 7
